Goal: Information Seeking & Learning: Learn about a topic

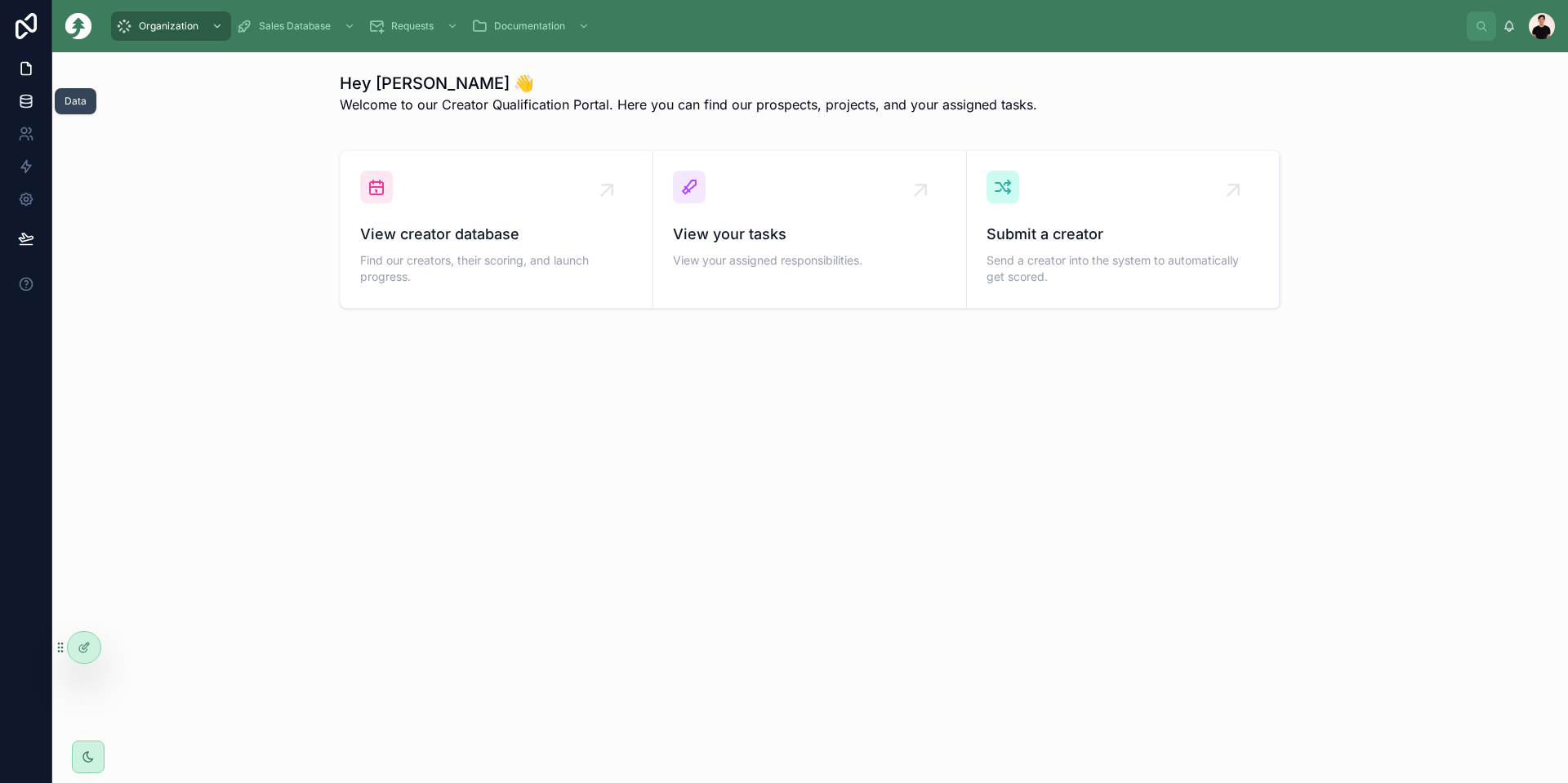
click at [32, 90] on link at bounding box center [26, 101] width 52 height 33
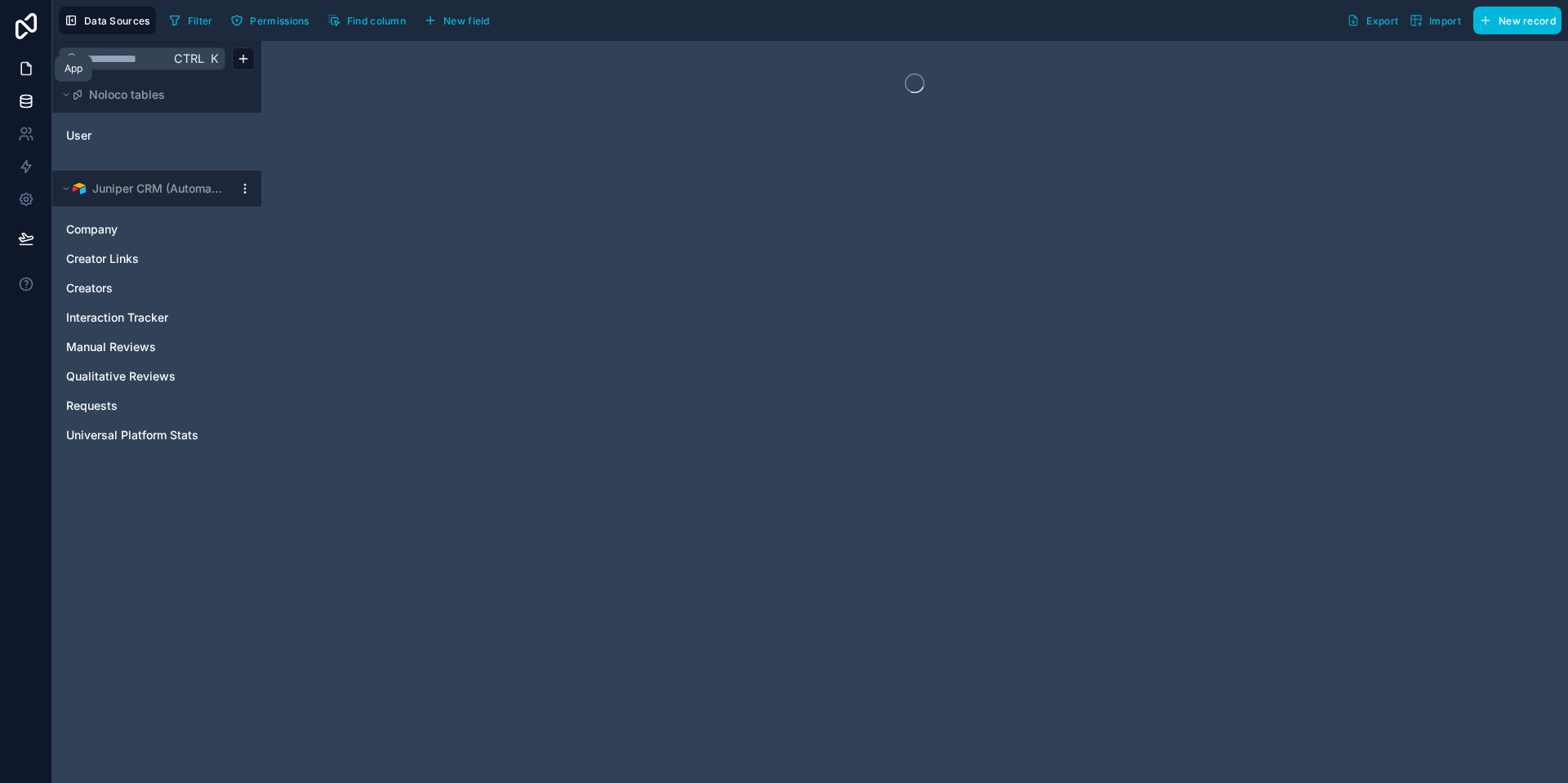
click at [26, 63] on icon at bounding box center [26, 69] width 9 height 12
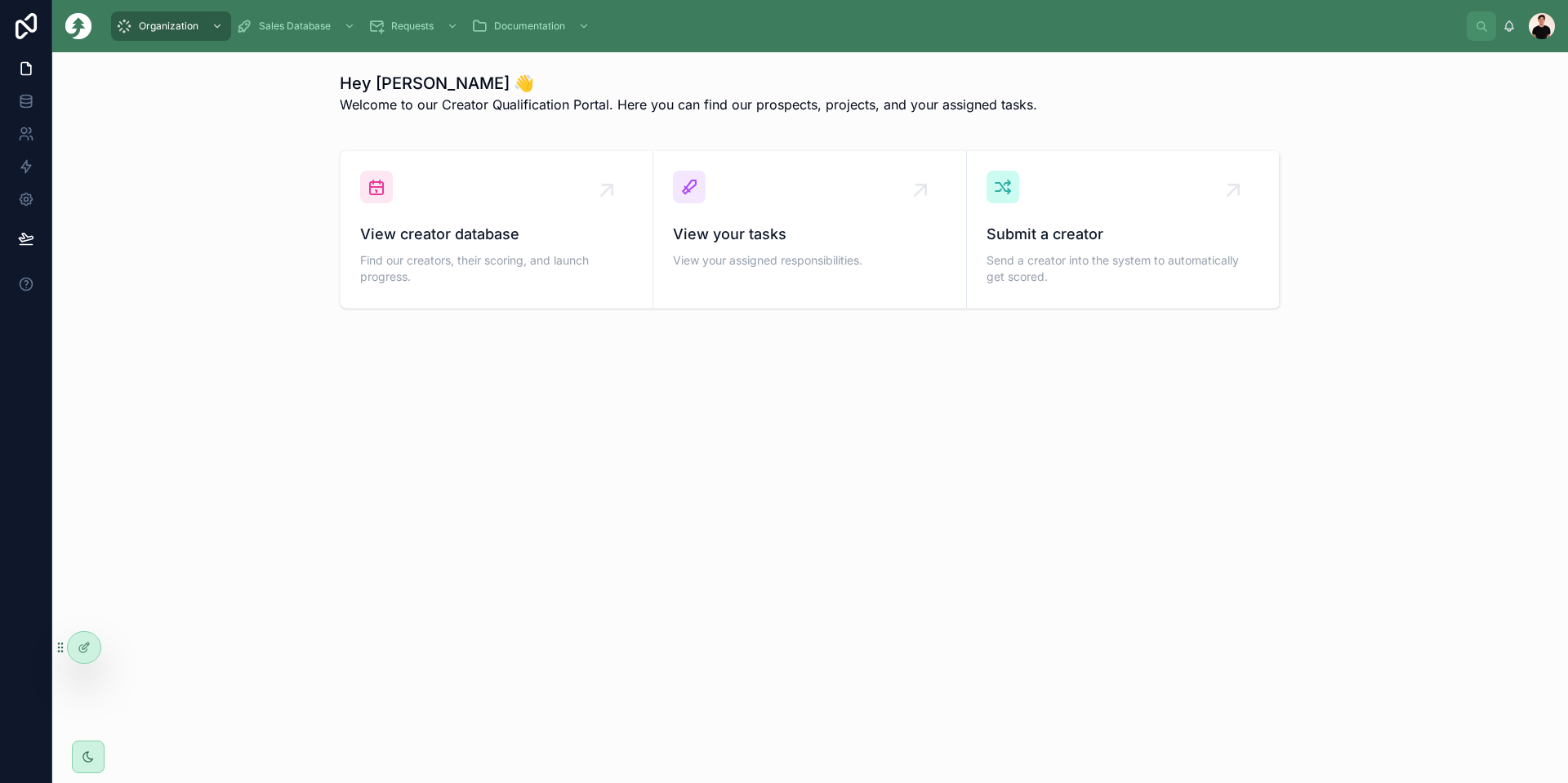
click at [639, 572] on div "Hey Jimmy 👋 Welcome to our Creator Qualification Portal. Here you can find our …" at bounding box center [810, 418] width 1516 height 731
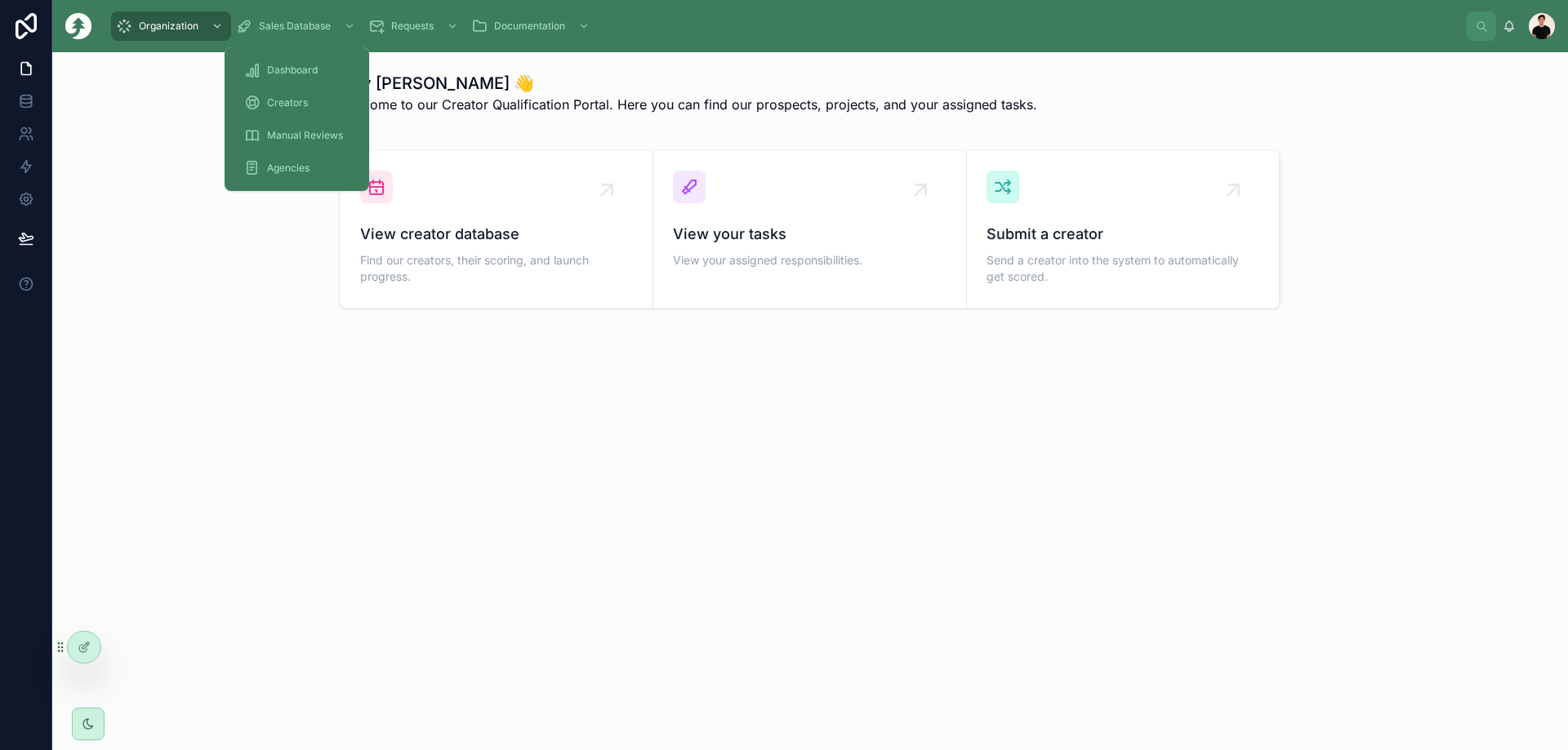
click at [281, 101] on span "Creators" at bounding box center [288, 102] width 41 height 13
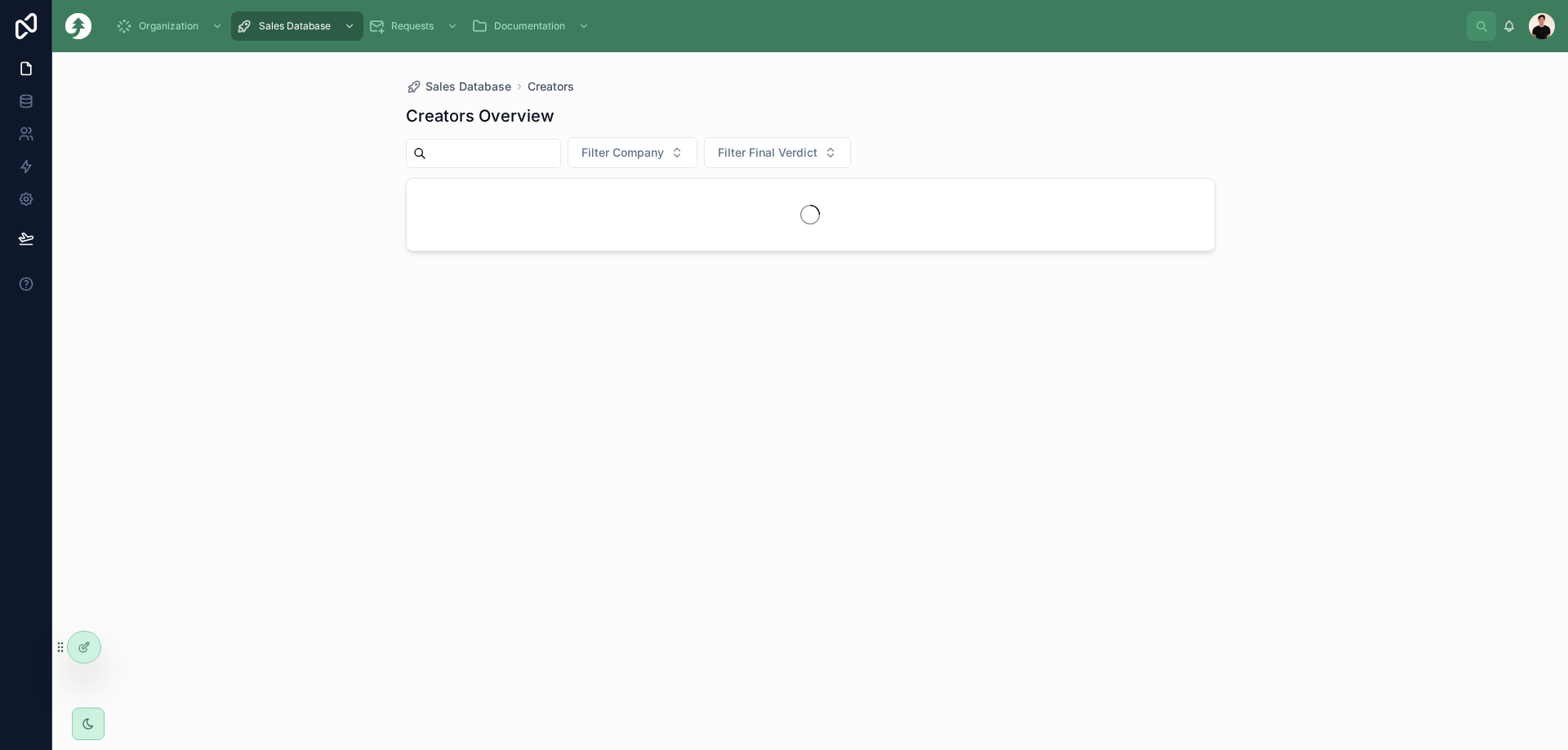
click at [475, 155] on input "text" at bounding box center [493, 153] width 134 height 23
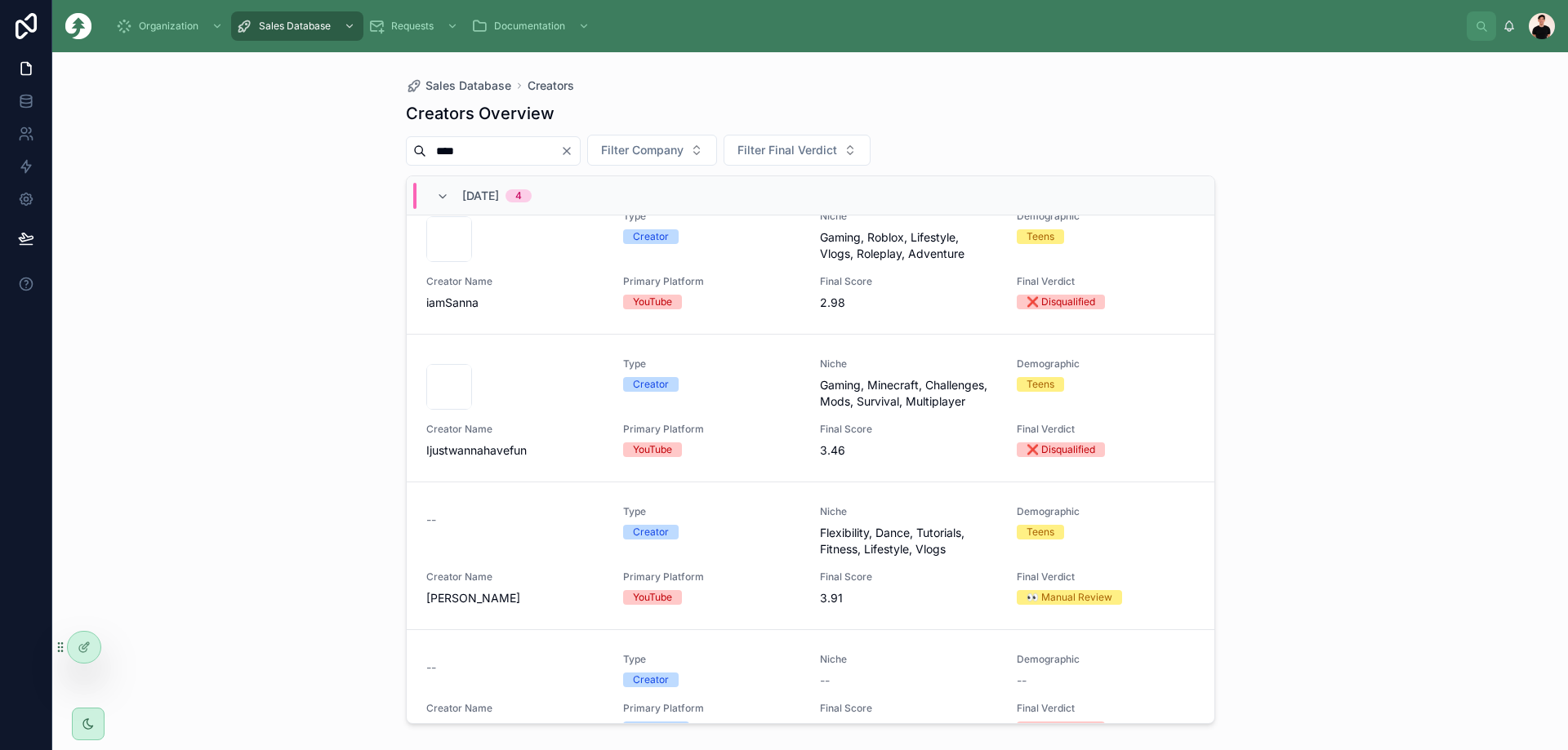
scroll to position [107, 0]
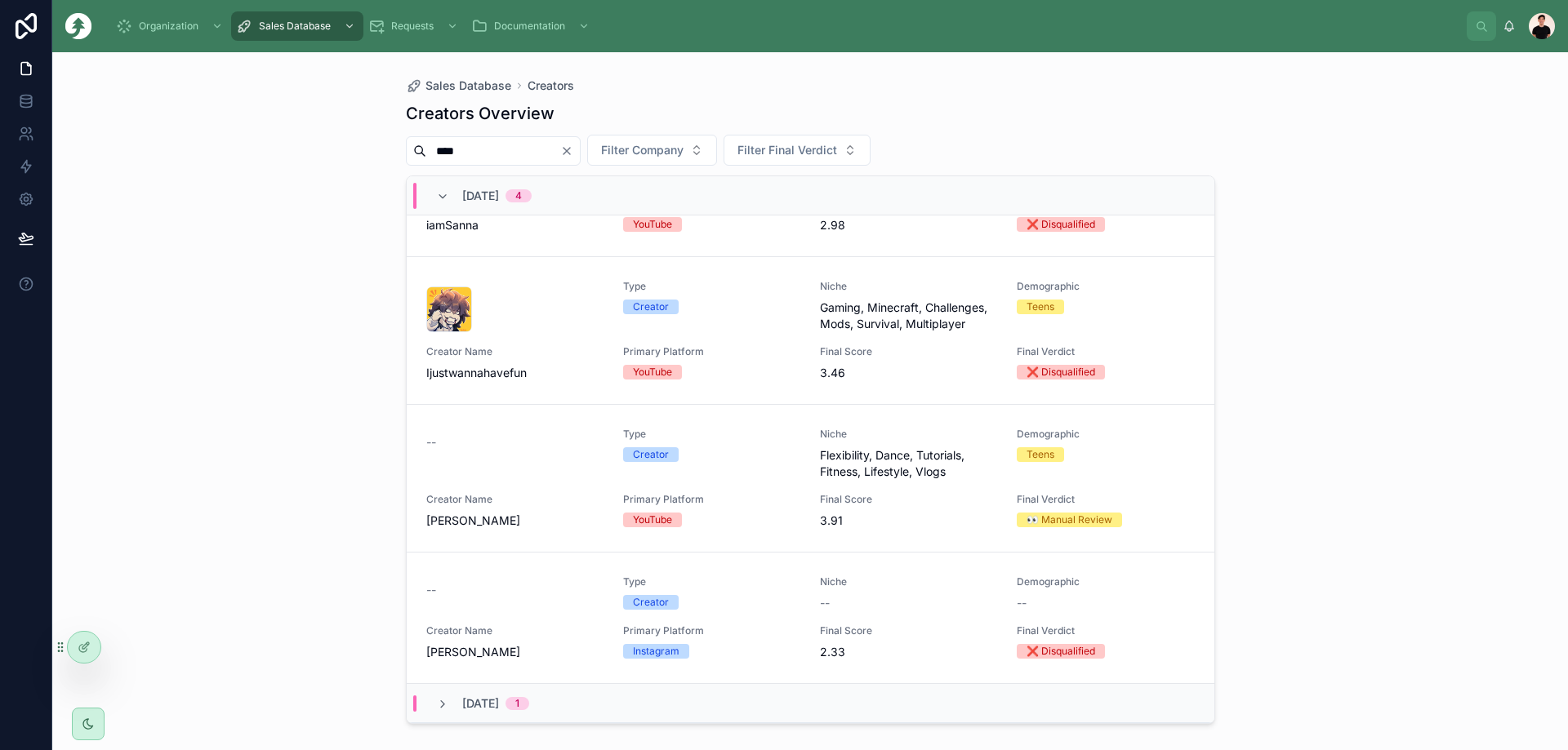
type input "****"
click at [518, 647] on span "Anna-Laura Art" at bounding box center [515, 652] width 177 height 16
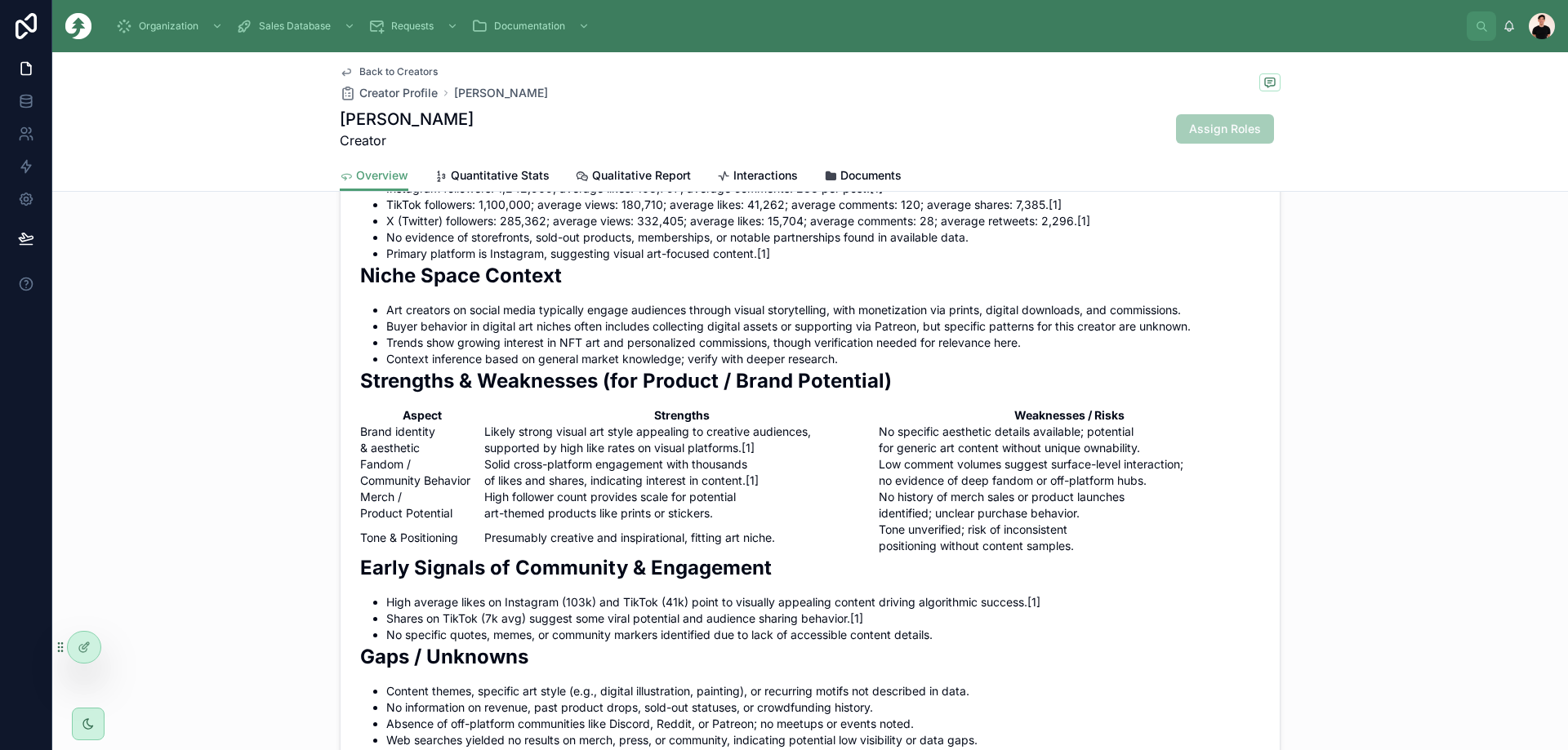
scroll to position [1061, 0]
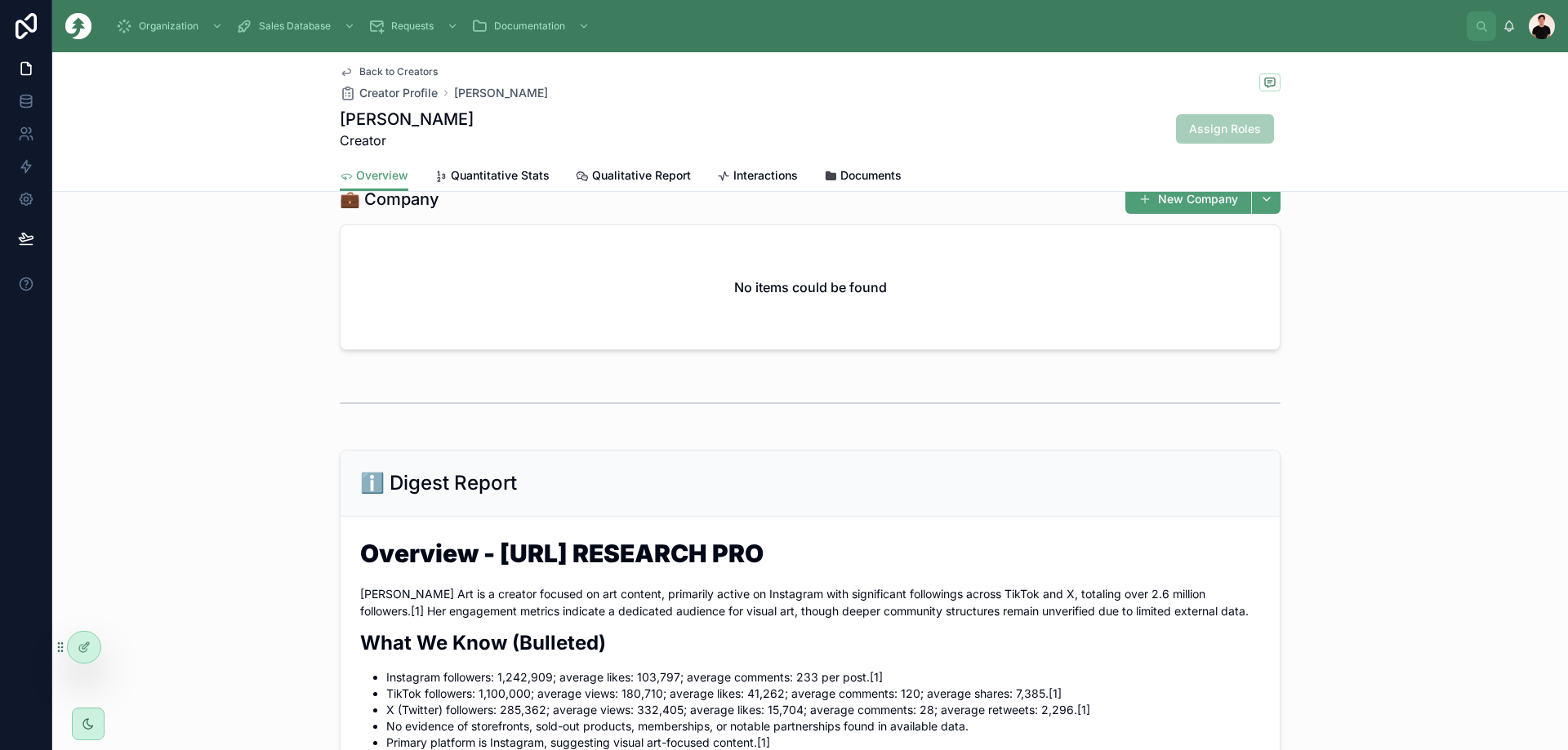
click at [520, 179] on span "Quantitative Stats" at bounding box center [500, 175] width 99 height 16
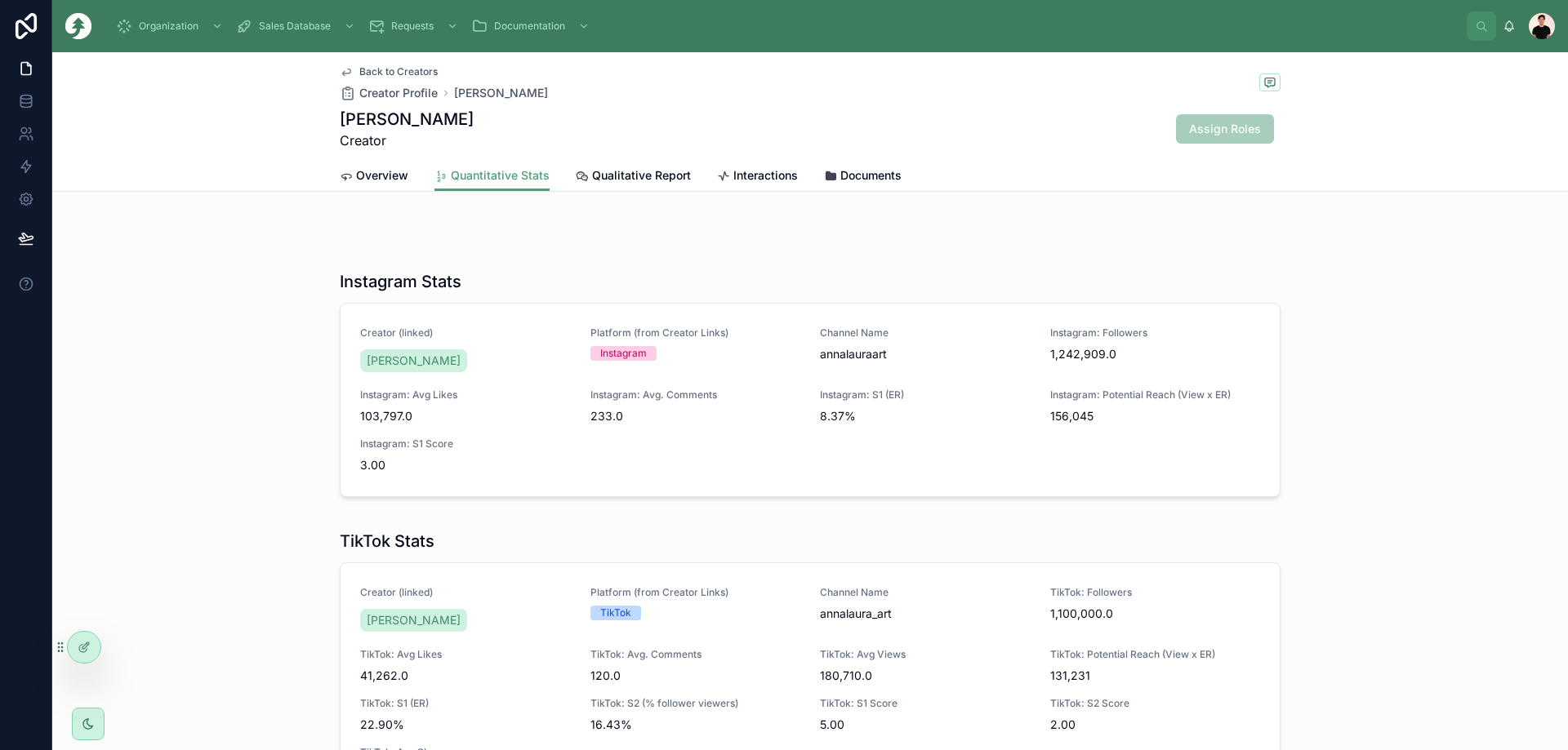
scroll to position [82, 0]
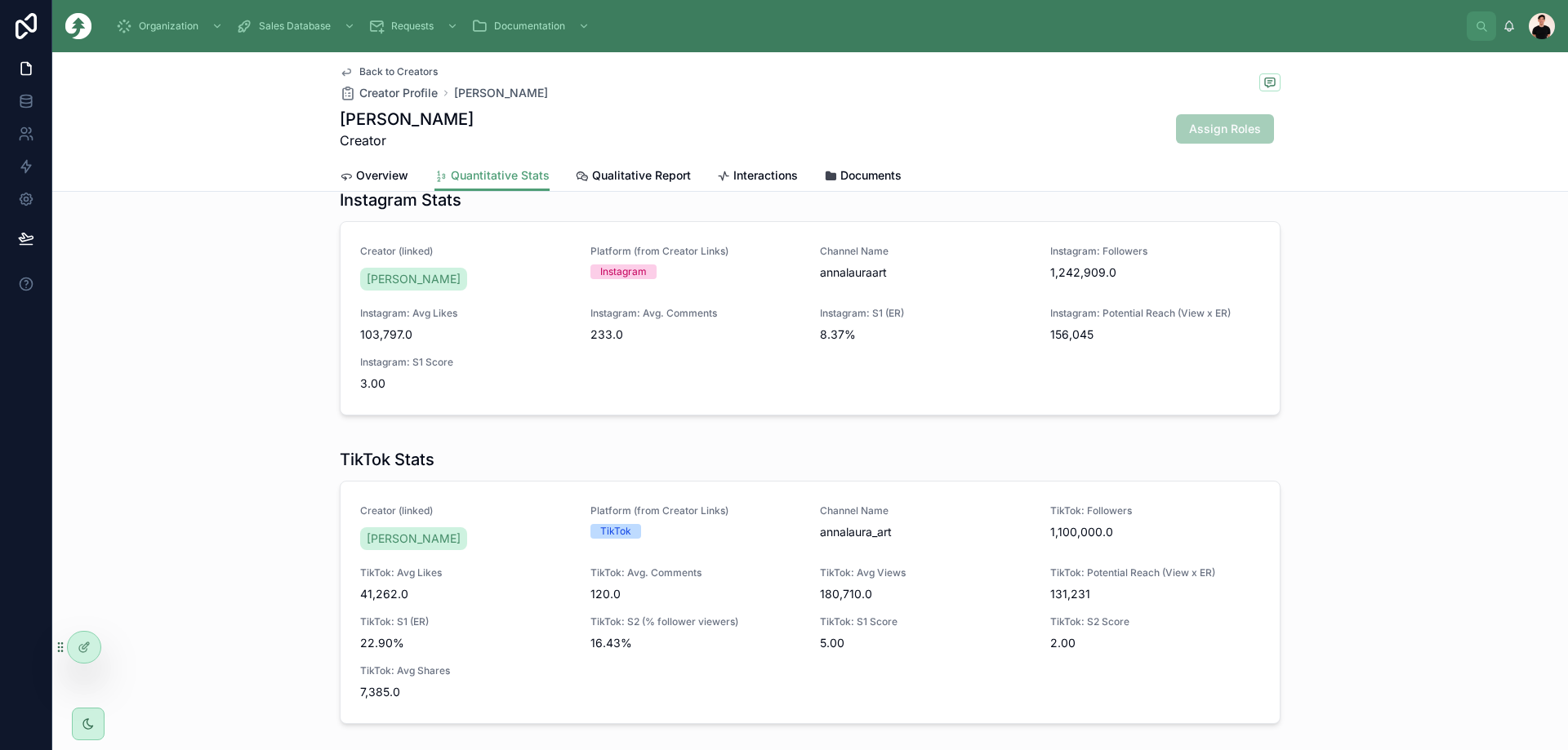
click at [607, 185] on link "Qualitative Report" at bounding box center [633, 177] width 115 height 33
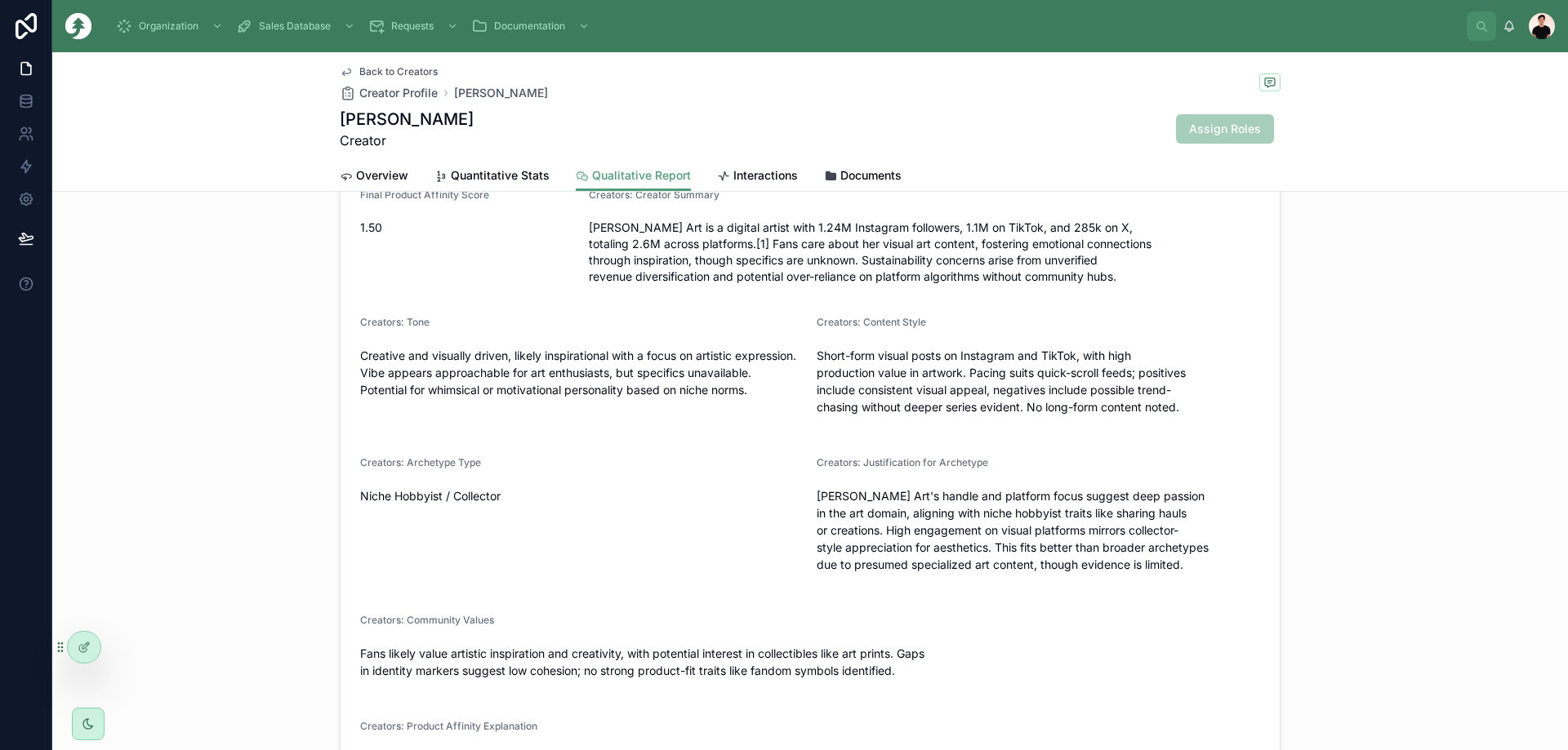
scroll to position [816, 0]
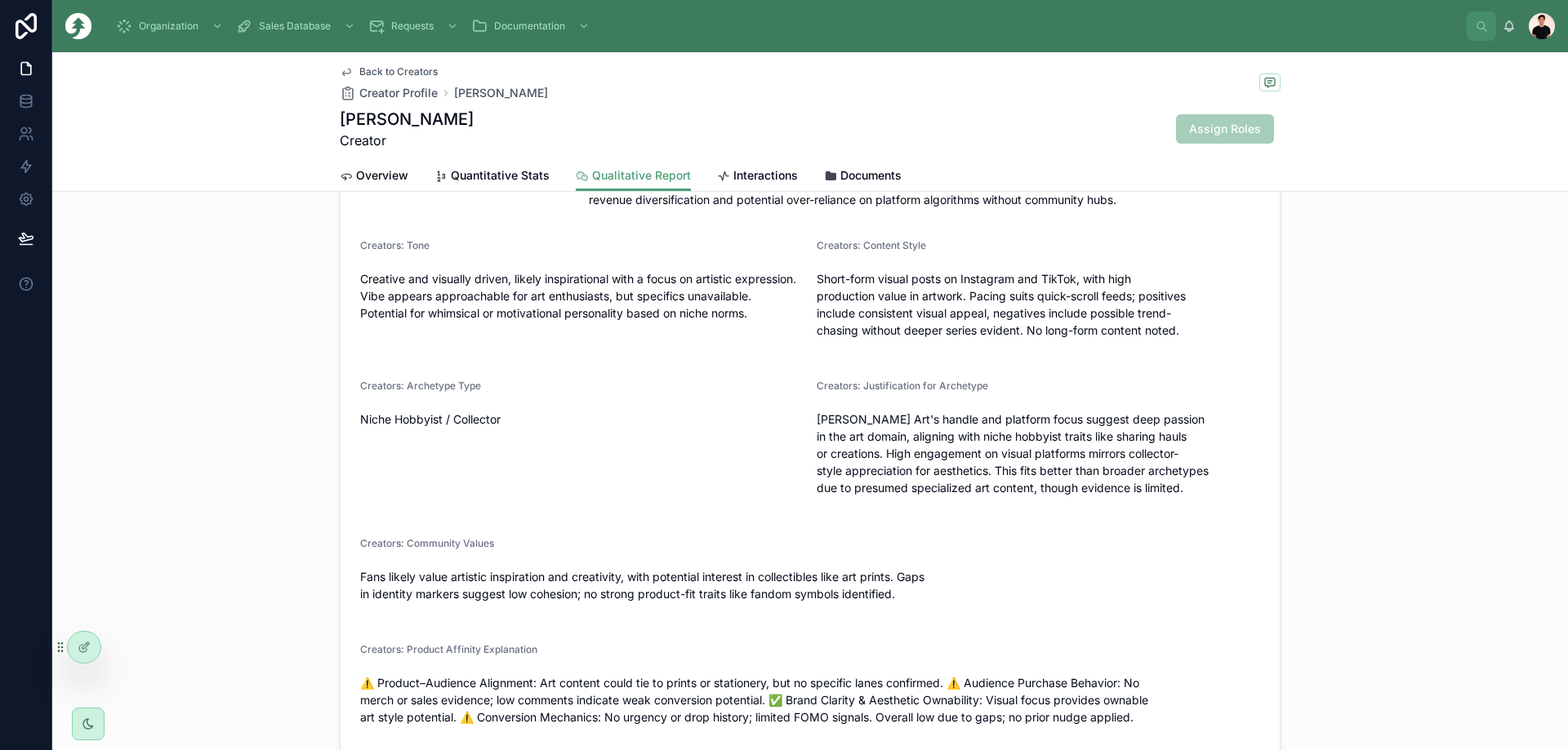
click at [366, 177] on span "Overview" at bounding box center [381, 175] width 52 height 16
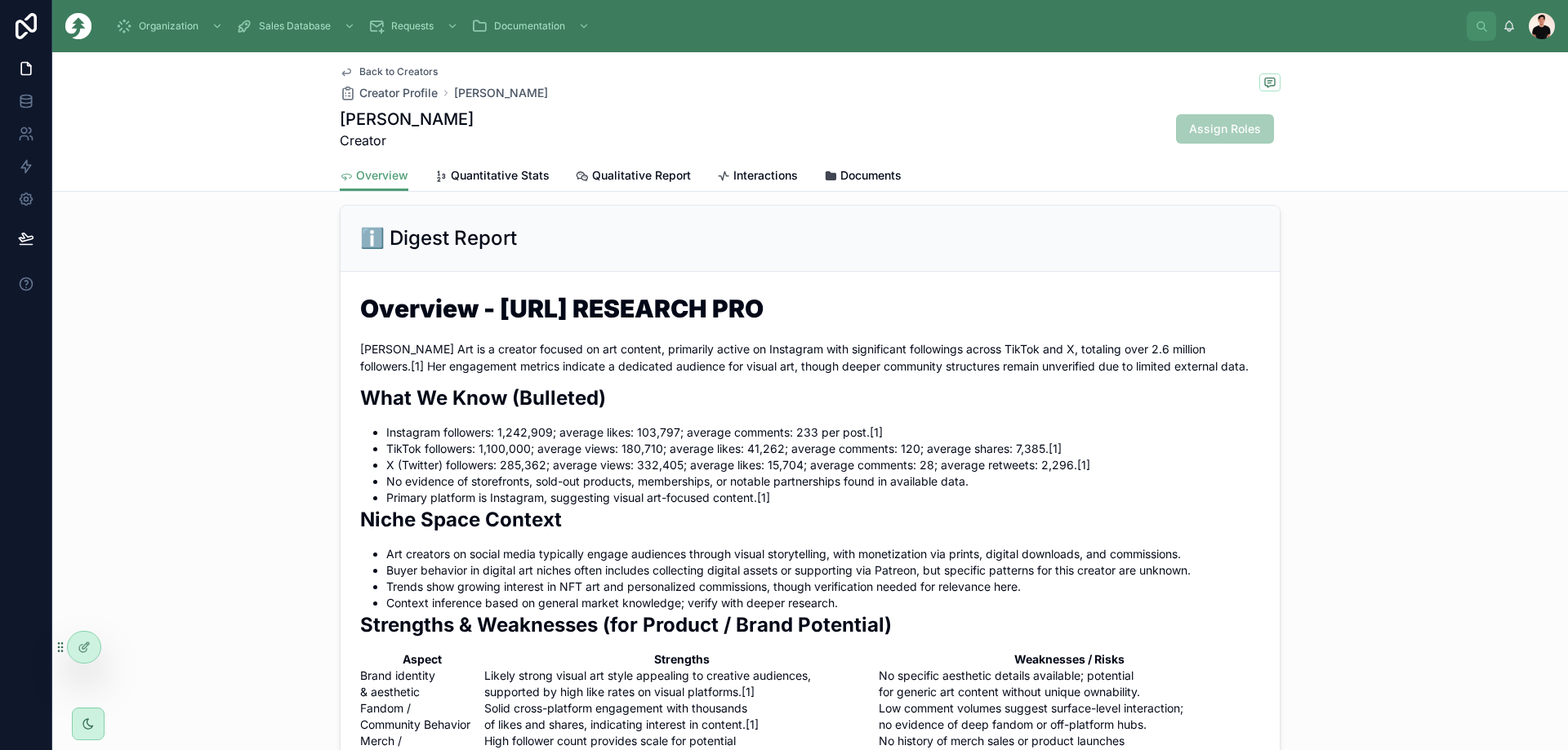
click at [512, 320] on h1 "Overview - EXA.AI RESEARCH PRO" at bounding box center [809, 308] width 900 height 25
drag, startPoint x: 512, startPoint y: 343, endPoint x: 735, endPoint y: 340, distance: 223.0
click at [735, 320] on h1 "Overview - EXA.AI RESEARCH PRO" at bounding box center [809, 308] width 900 height 25
drag, startPoint x: 735, startPoint y: 340, endPoint x: 530, endPoint y: 338, distance: 205.0
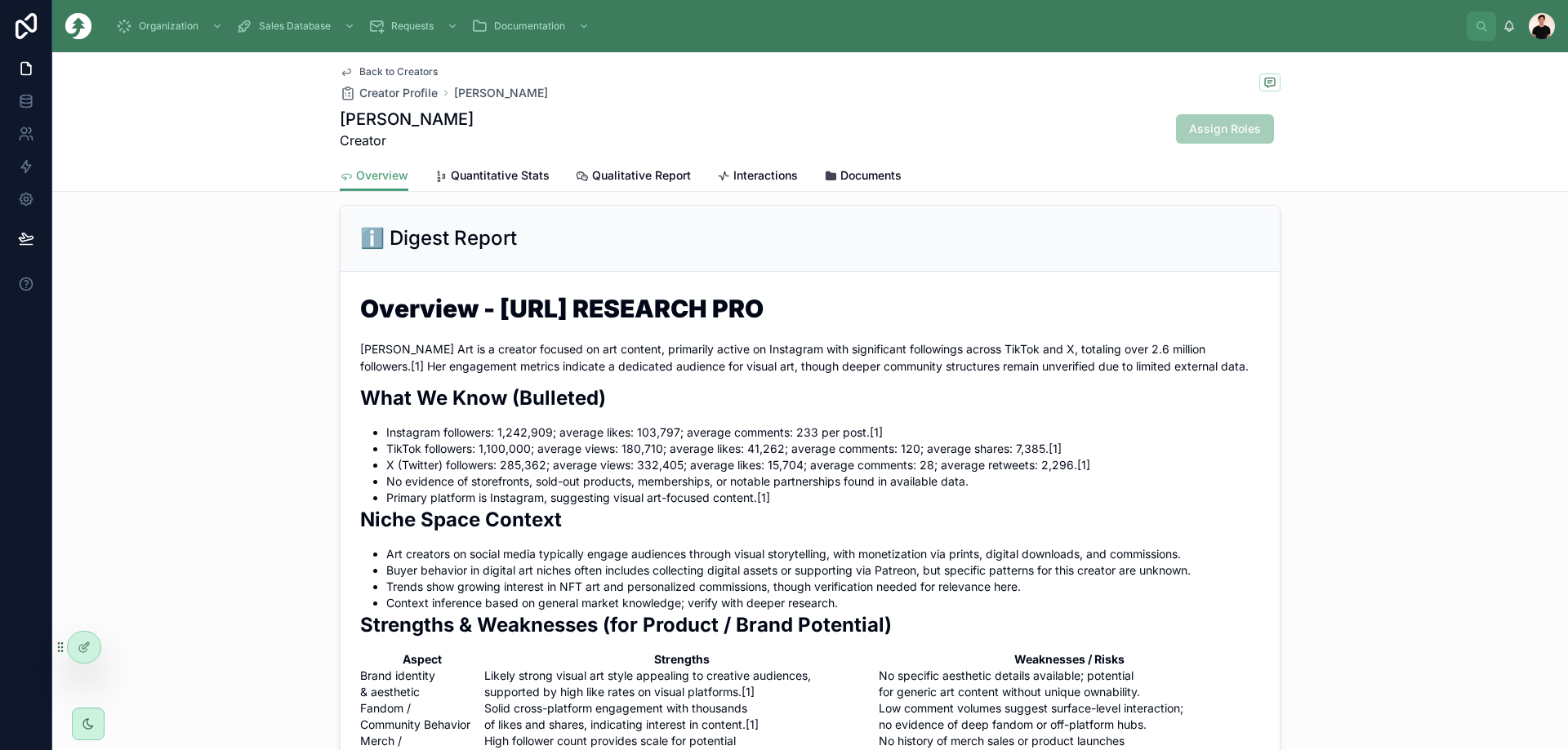
click at [530, 320] on h1 "Overview - EXA.AI RESEARCH PRO" at bounding box center [809, 308] width 900 height 25
drag, startPoint x: 530, startPoint y: 338, endPoint x: 775, endPoint y: 353, distance: 245.5
click at [775, 320] on h1 "Overview - EXA.AI RESEARCH PRO" at bounding box center [809, 308] width 900 height 25
click at [778, 320] on h1 "Overview - EXA.AI RESEARCH PRO" at bounding box center [809, 308] width 900 height 25
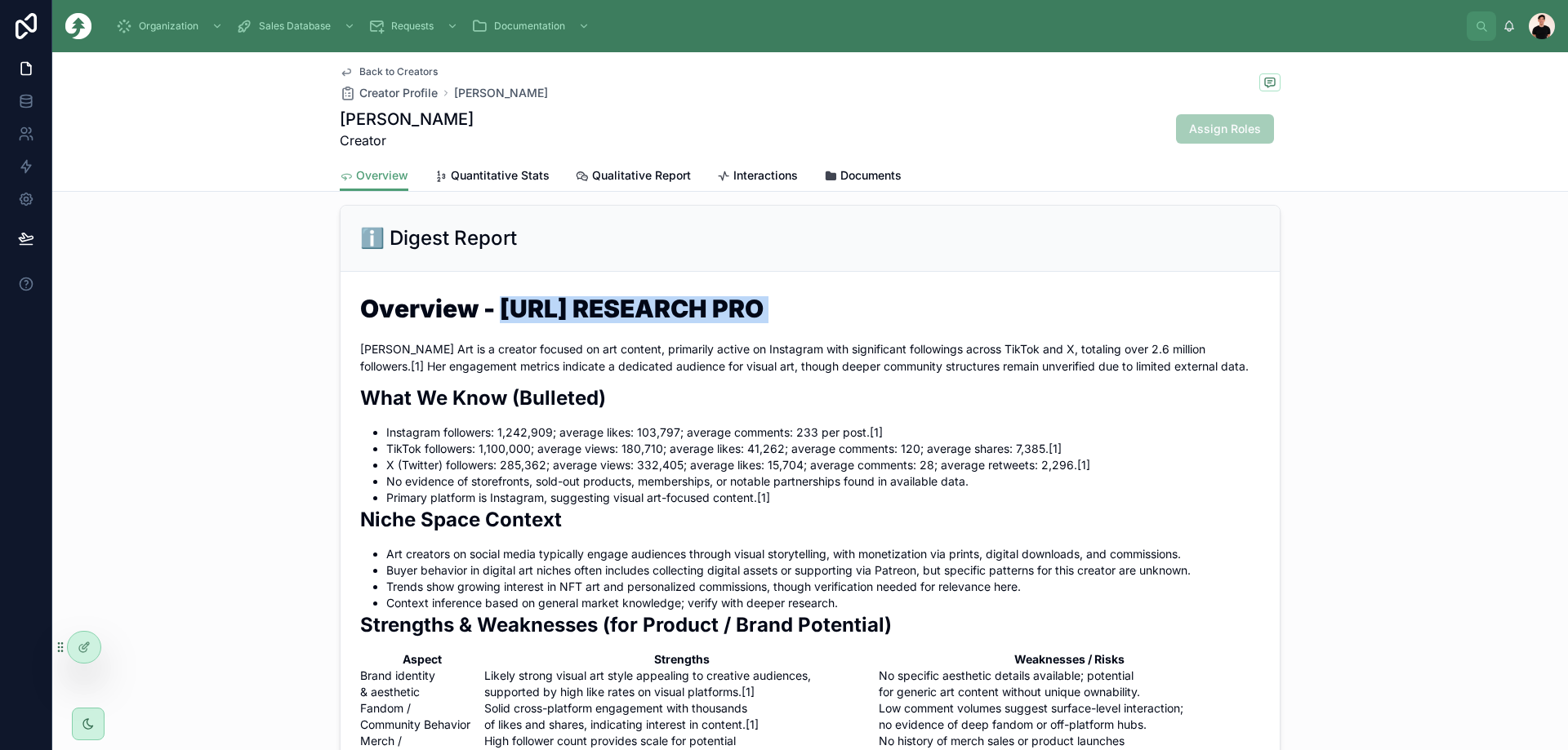
drag, startPoint x: 778, startPoint y: 350, endPoint x: 503, endPoint y: 338, distance: 275.3
click at [503, 320] on h1 "Overview - EXA.AI RESEARCH PRO" at bounding box center [809, 308] width 900 height 25
drag, startPoint x: 503, startPoint y: 338, endPoint x: 835, endPoint y: 337, distance: 332.0
click at [835, 320] on h1 "Overview - EXA.AI RESEARCH PRO" at bounding box center [809, 308] width 900 height 25
